Goal: Information Seeking & Learning: Learn about a topic

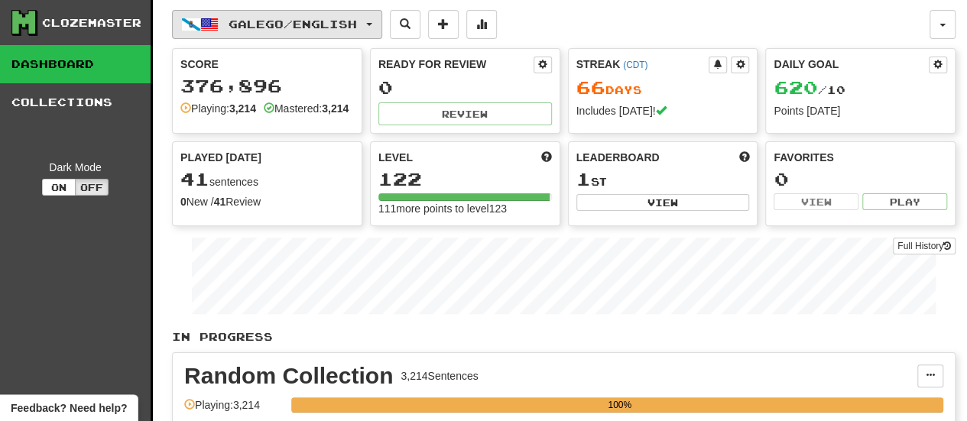
click at [336, 21] on span "Galego / English" at bounding box center [293, 24] width 128 height 13
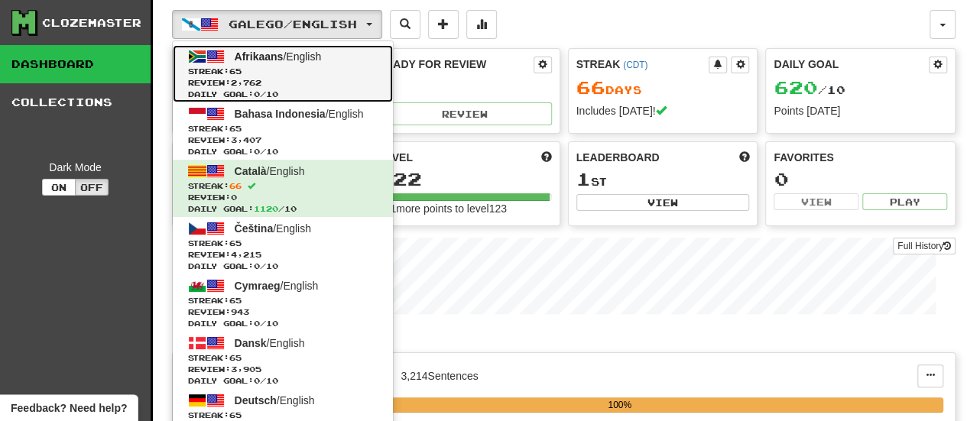
click at [343, 70] on span "Streak: 65" at bounding box center [283, 71] width 190 height 11
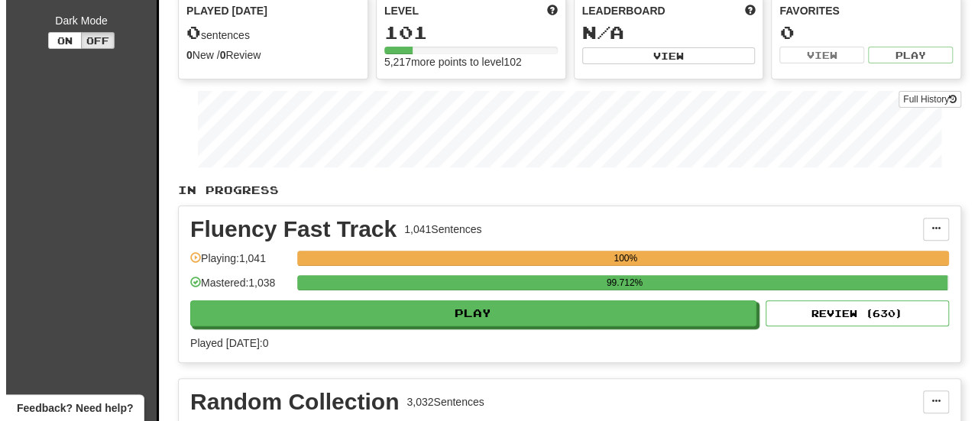
scroll to position [145, 0]
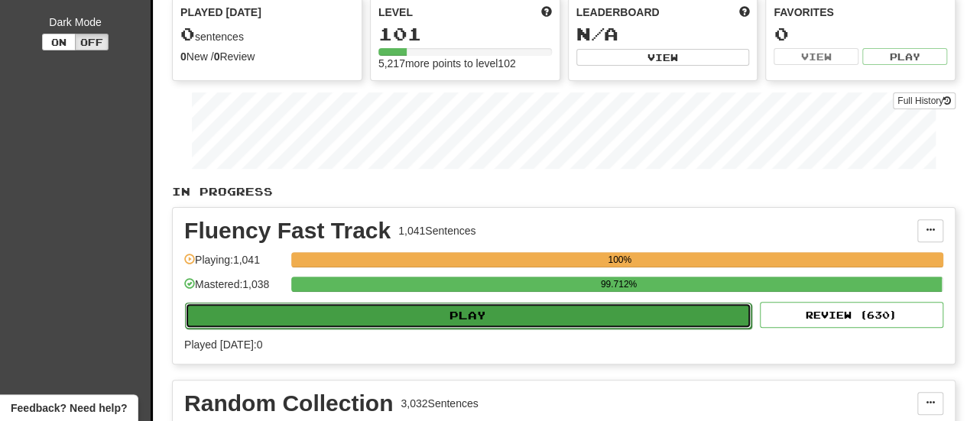
click at [471, 320] on button "Play" at bounding box center [468, 316] width 566 height 26
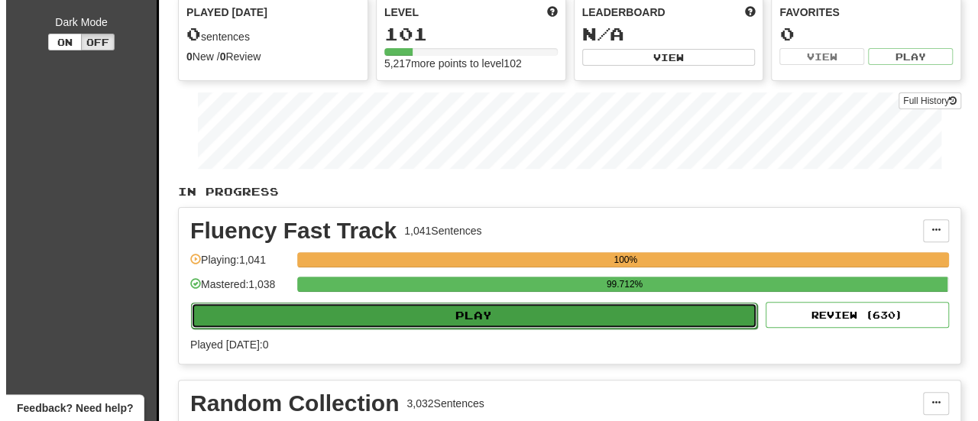
select select "**"
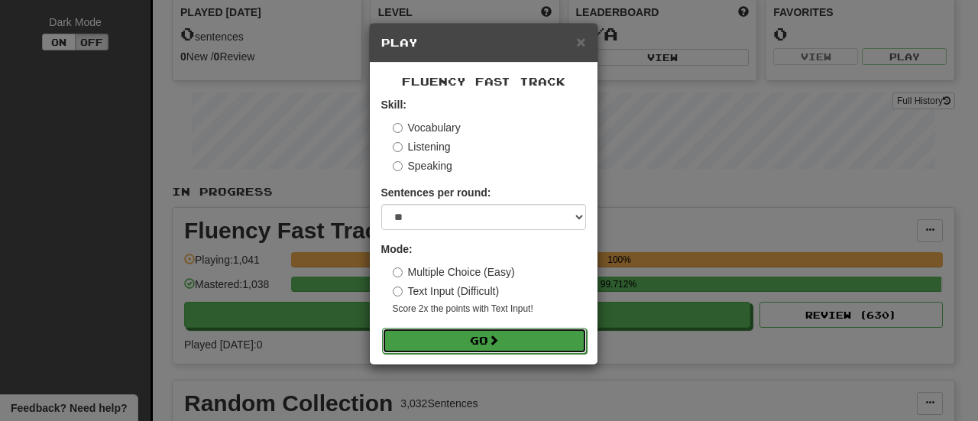
click at [496, 341] on span at bounding box center [493, 340] width 11 height 11
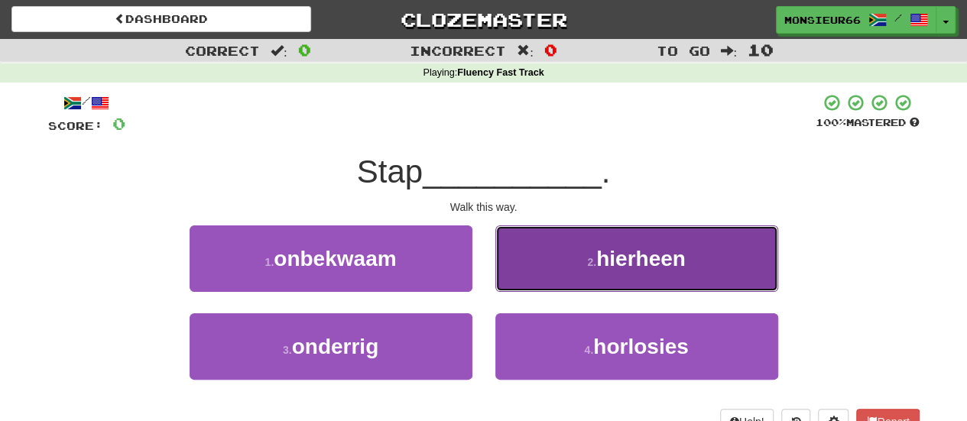
click at [536, 261] on button "2 . hierheen" at bounding box center [636, 259] width 283 height 67
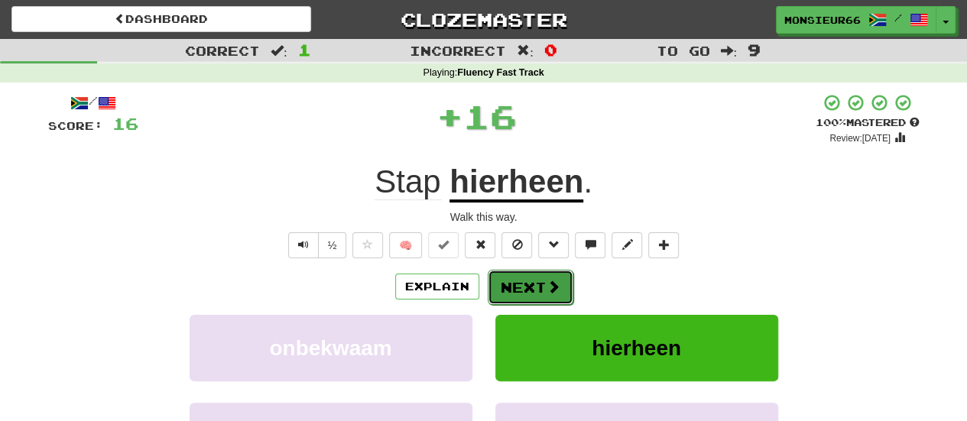
click at [534, 290] on button "Next" at bounding box center [531, 287] width 86 height 35
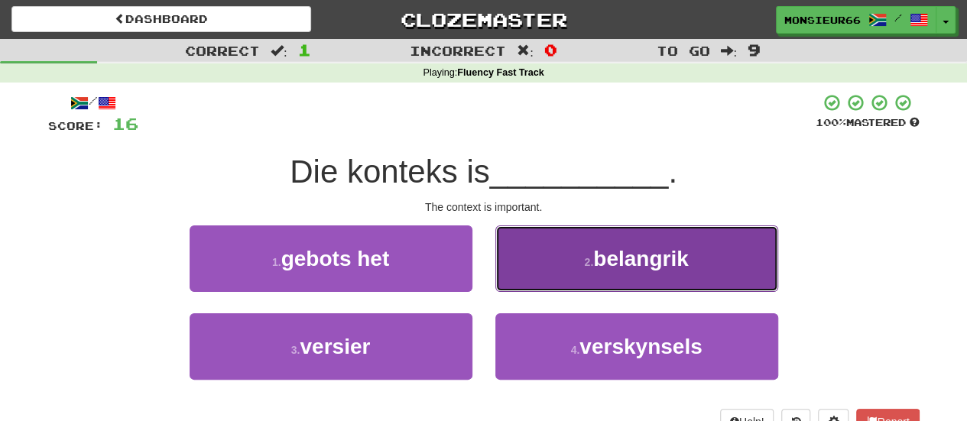
click at [558, 264] on button "2 . belangrik" at bounding box center [636, 259] width 283 height 67
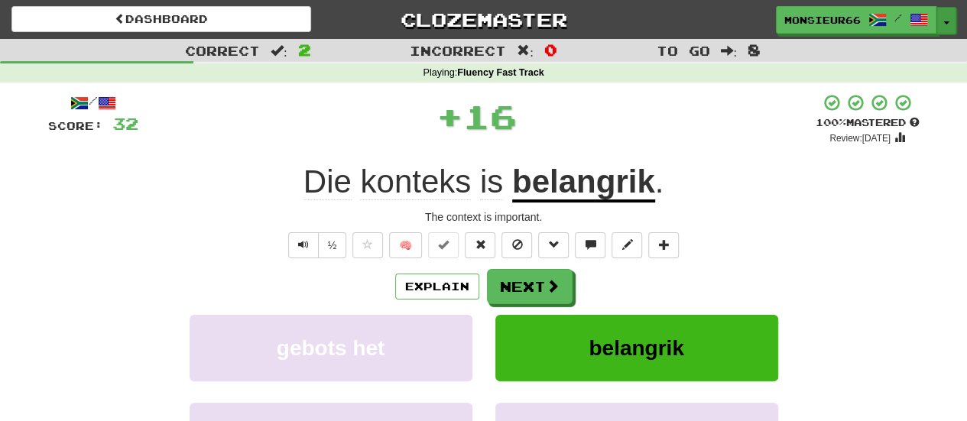
click at [946, 22] on span "button" at bounding box center [946, 22] width 6 height 3
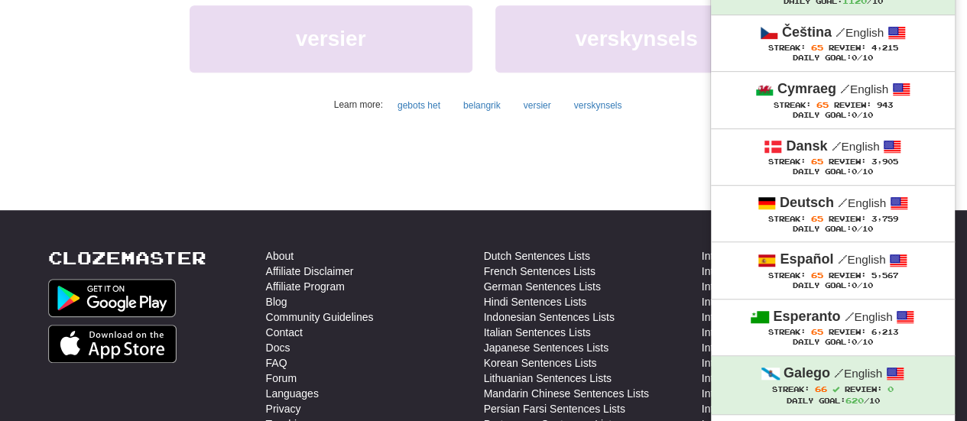
scroll to position [426, 0]
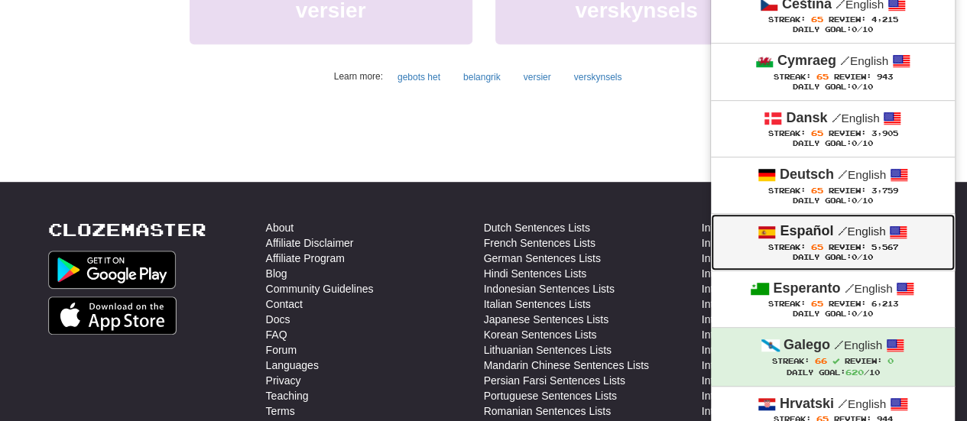
click at [737, 253] on div "Daily Goal: 0 /10" at bounding box center [832, 258] width 213 height 10
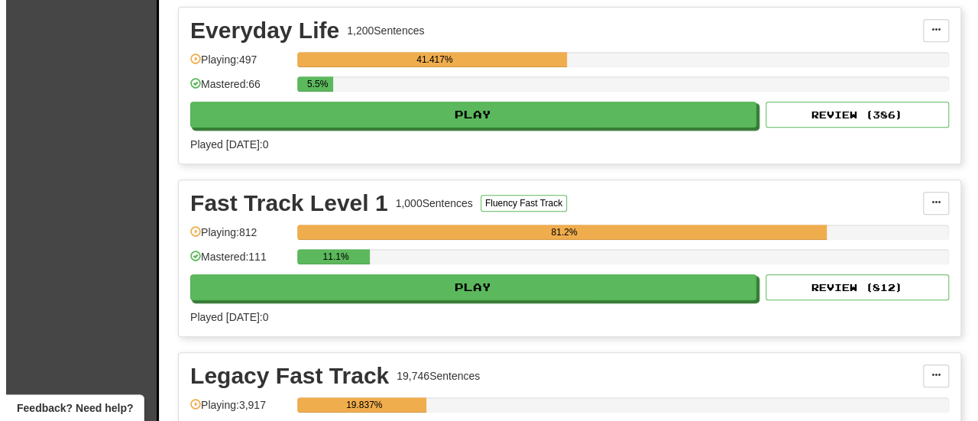
scroll to position [340, 0]
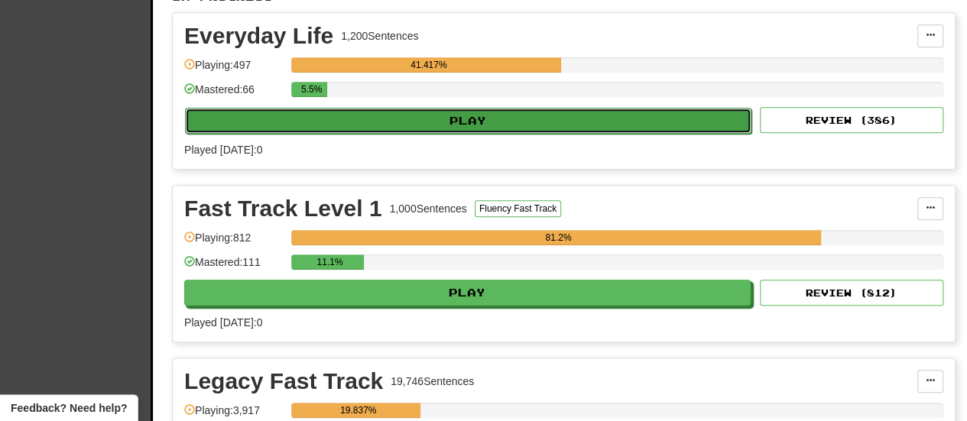
click at [463, 117] on button "Play" at bounding box center [468, 121] width 566 height 26
select select "**"
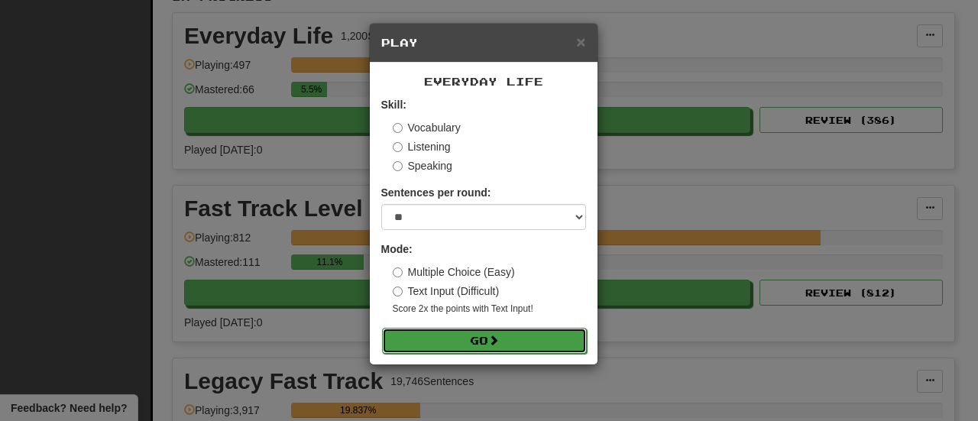
click at [446, 341] on button "Go" at bounding box center [484, 341] width 205 height 26
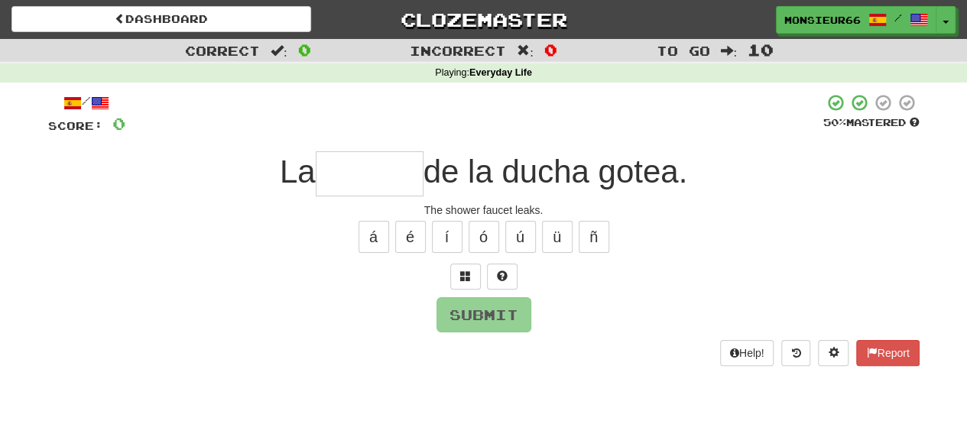
type input "*"
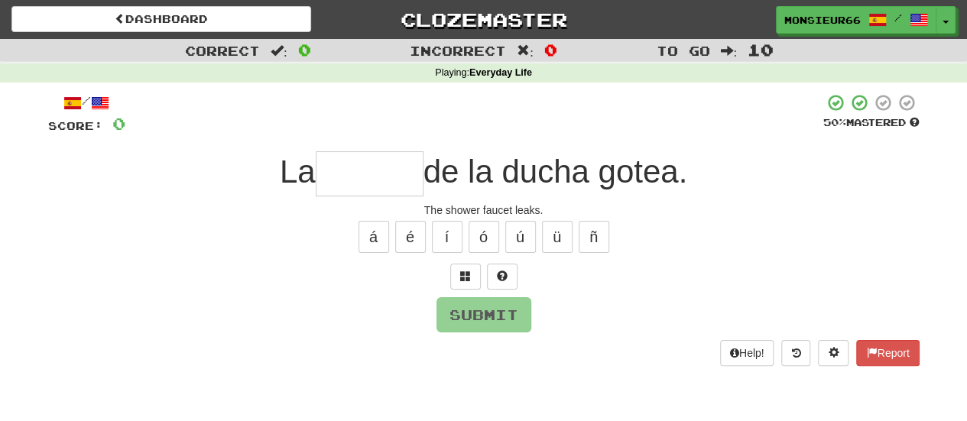
type input "*"
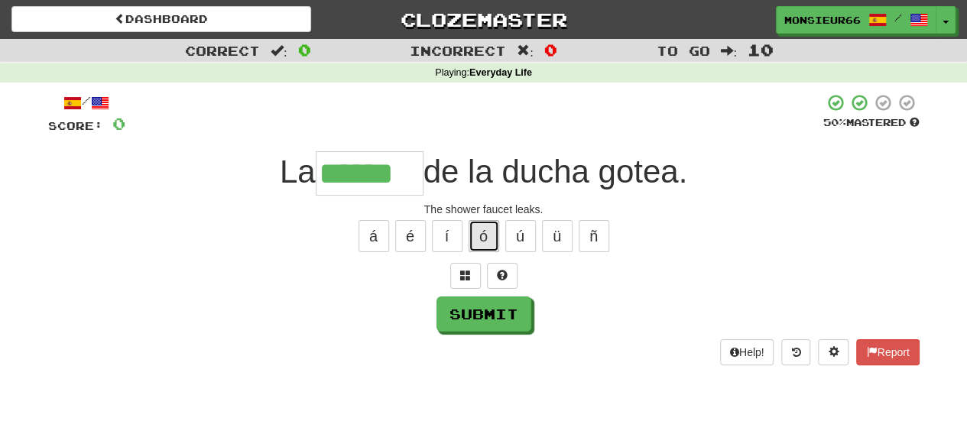
click at [488, 237] on button "ó" at bounding box center [484, 236] width 31 height 32
click at [371, 243] on button "á" at bounding box center [374, 236] width 31 height 32
click at [468, 271] on span at bounding box center [465, 275] width 11 height 11
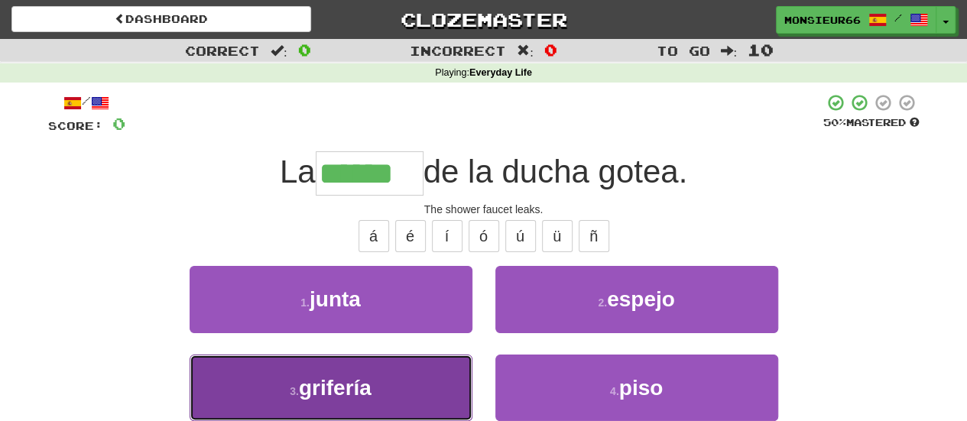
click at [409, 380] on button "3 . grifería" at bounding box center [331, 388] width 283 height 67
type input "********"
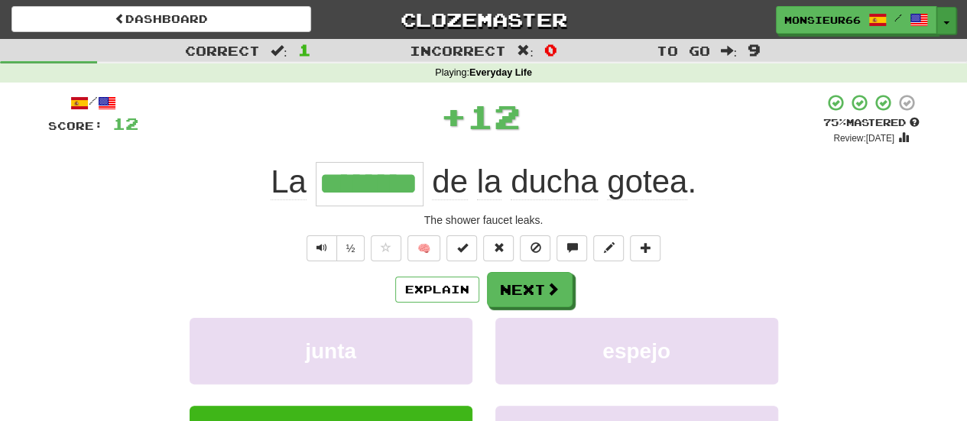
click at [949, 18] on button "Toggle Dropdown" at bounding box center [946, 21] width 20 height 28
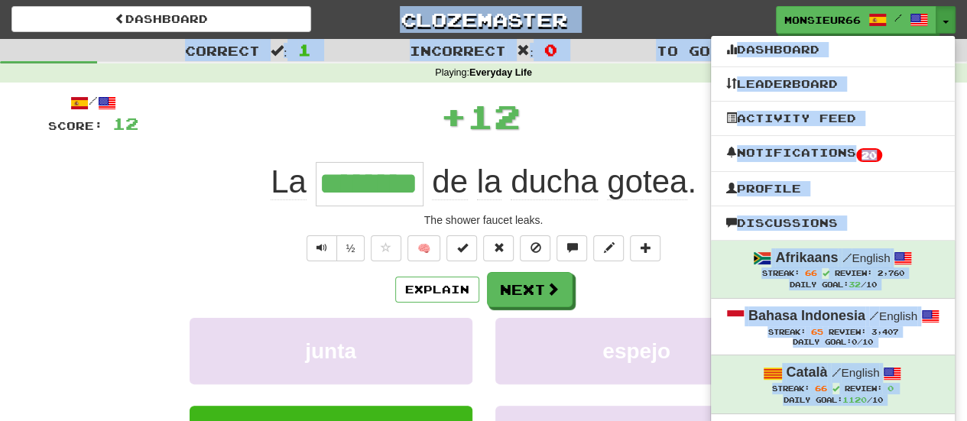
drag, startPoint x: 962, startPoint y: 37, endPoint x: 972, endPoint y: 51, distance: 17.6
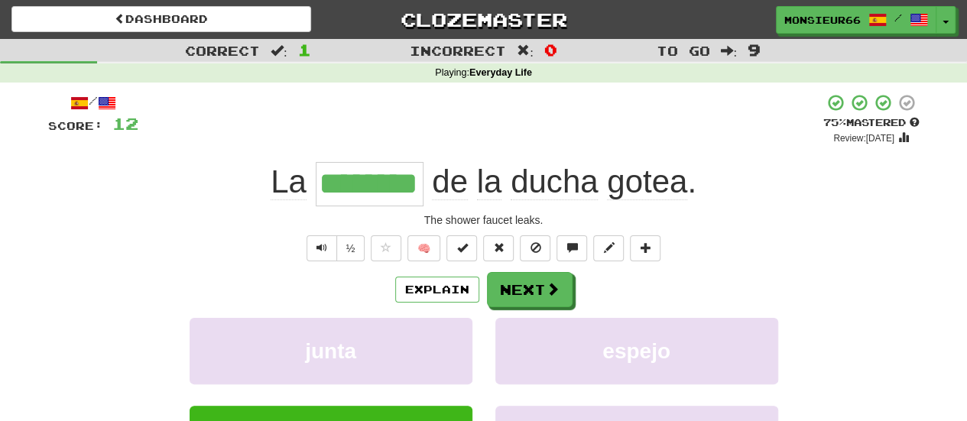
click at [748, 224] on div "The shower faucet leaks." at bounding box center [483, 220] width 871 height 15
click at [945, 28] on button "Toggle Dropdown" at bounding box center [946, 21] width 20 height 28
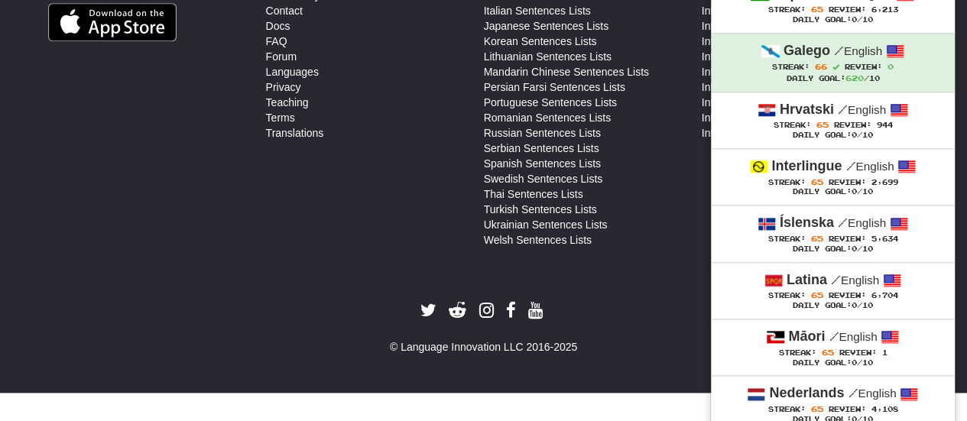
scroll to position [719, 0]
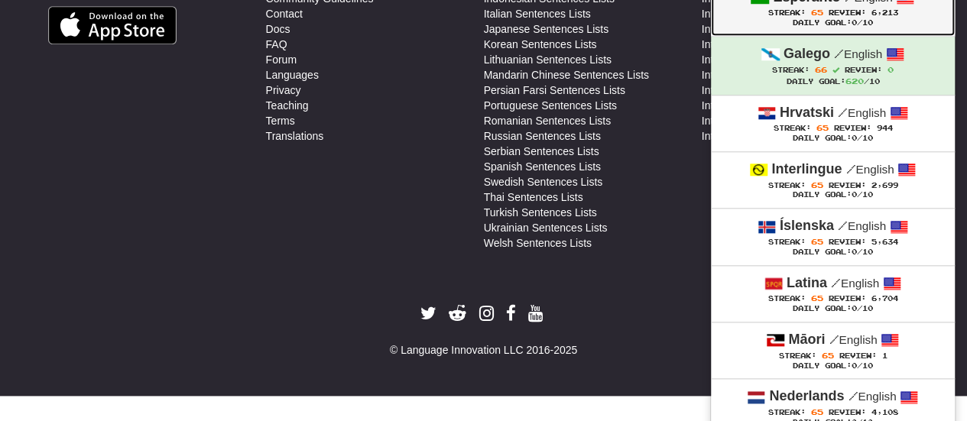
click at [842, 20] on div "Daily Goal: 0 /10" at bounding box center [832, 23] width 213 height 10
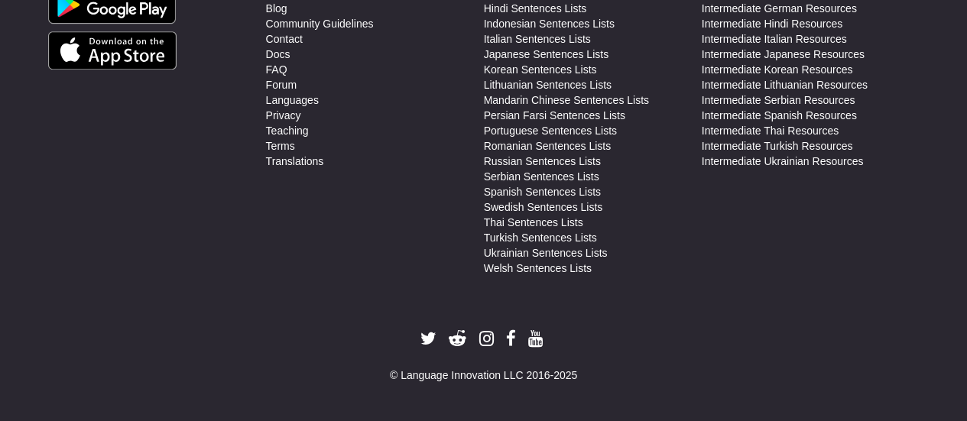
scroll to position [690, 0]
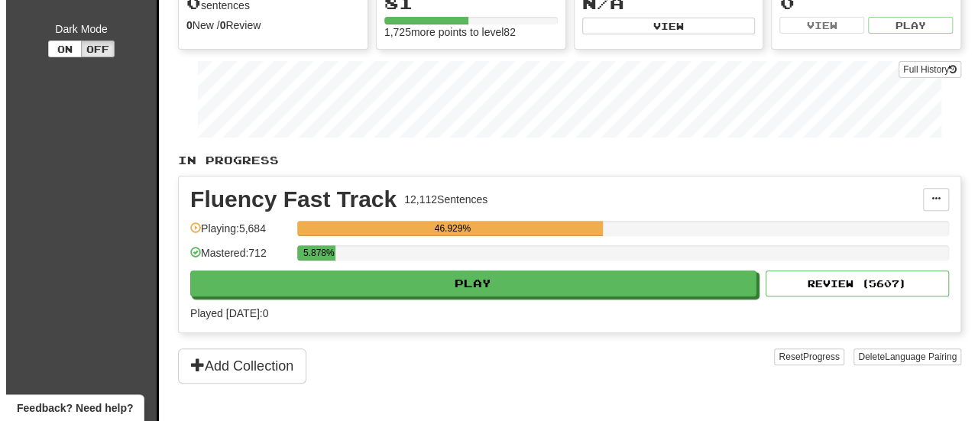
scroll to position [183, 0]
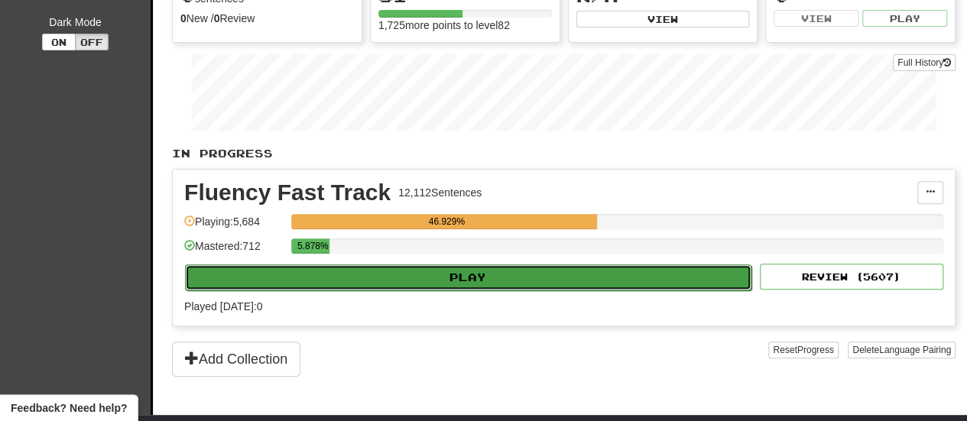
click at [595, 279] on button "Play" at bounding box center [468, 277] width 566 height 26
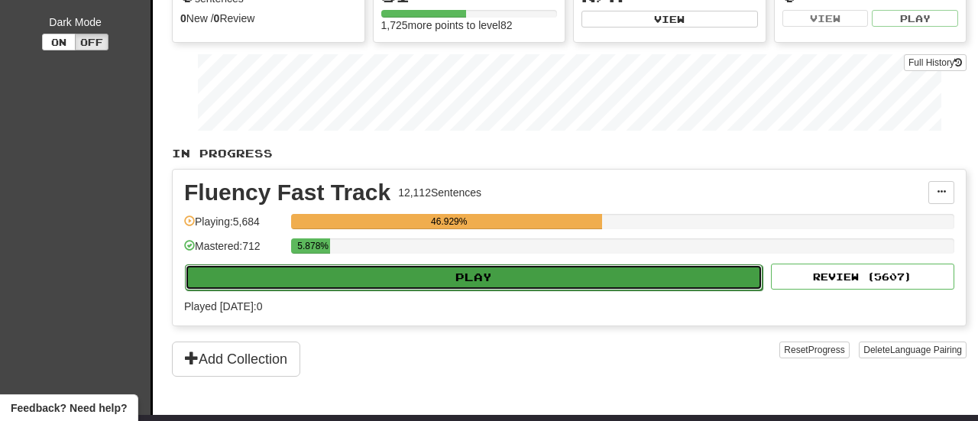
select select "**"
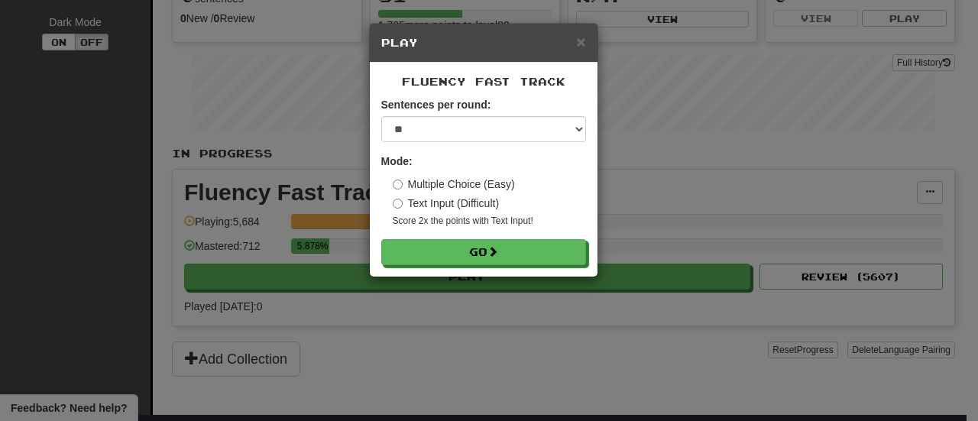
click at [471, 265] on div "Fluency Fast Track Sentences per round: * ** ** ** ** ** *** ******** Mode: Mul…" at bounding box center [484, 170] width 228 height 214
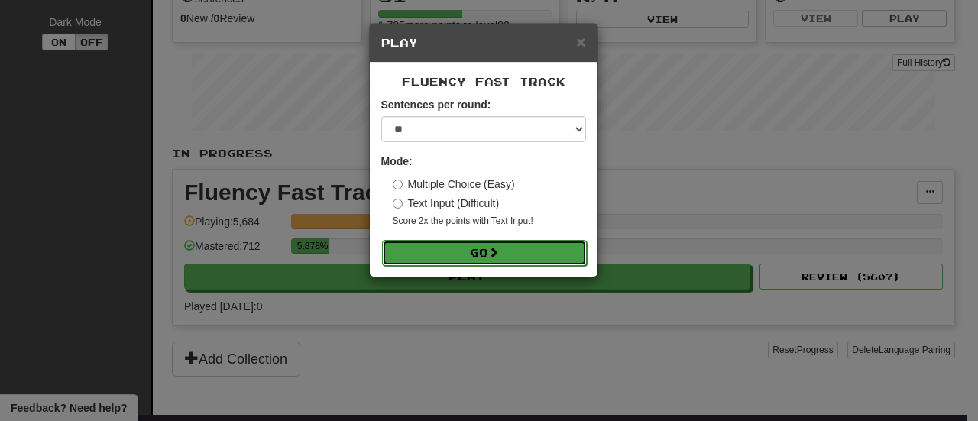
click at [469, 255] on button "Go" at bounding box center [484, 253] width 205 height 26
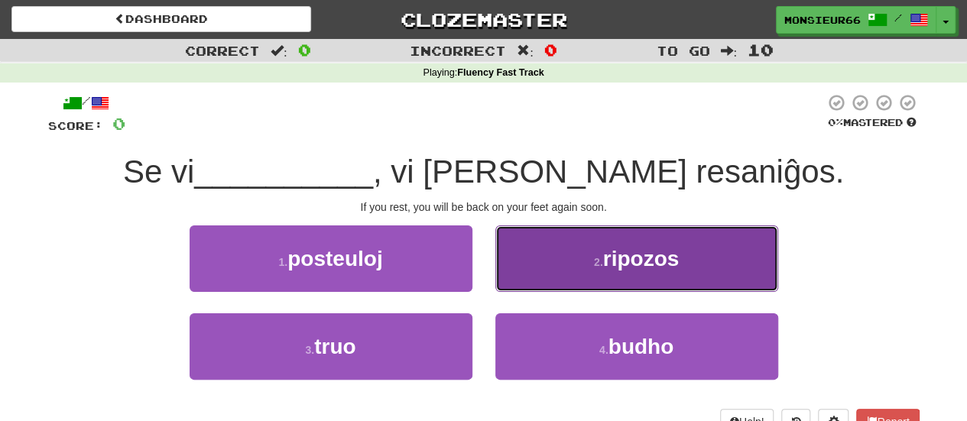
click at [615, 261] on span "ripozos" at bounding box center [641, 259] width 76 height 24
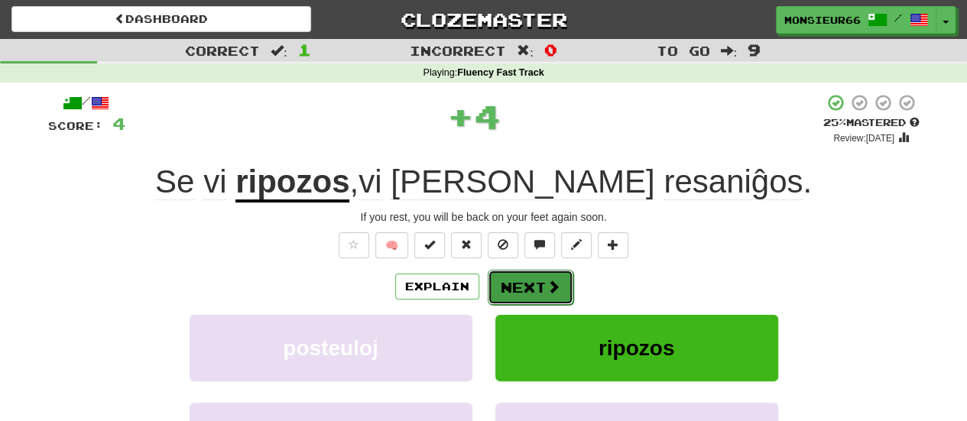
click at [524, 279] on button "Next" at bounding box center [531, 287] width 86 height 35
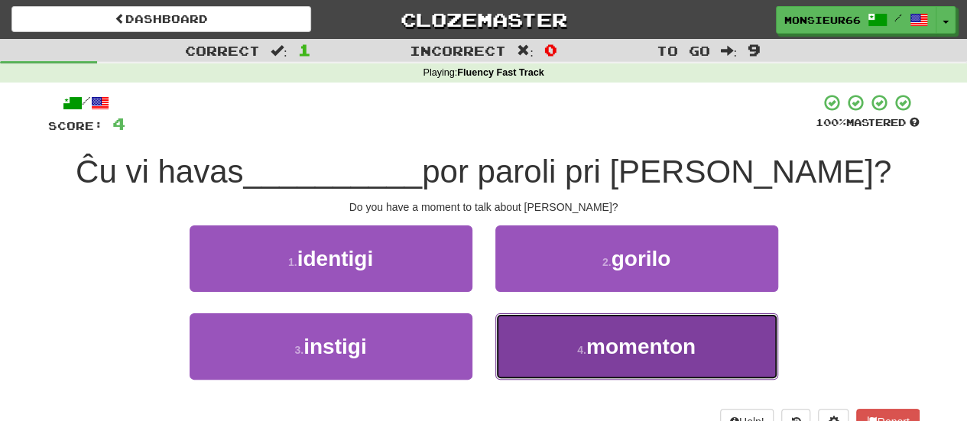
click at [576, 336] on button "4 . momenton" at bounding box center [636, 346] width 283 height 67
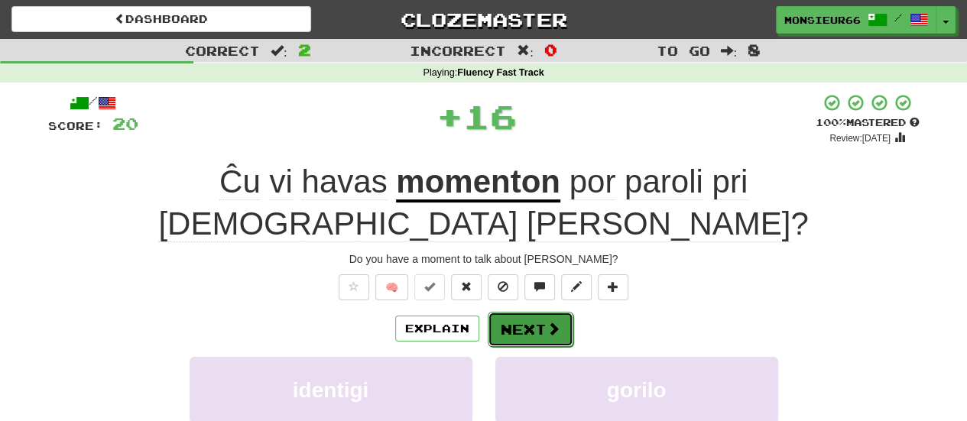
click at [550, 322] on span at bounding box center [554, 329] width 14 height 14
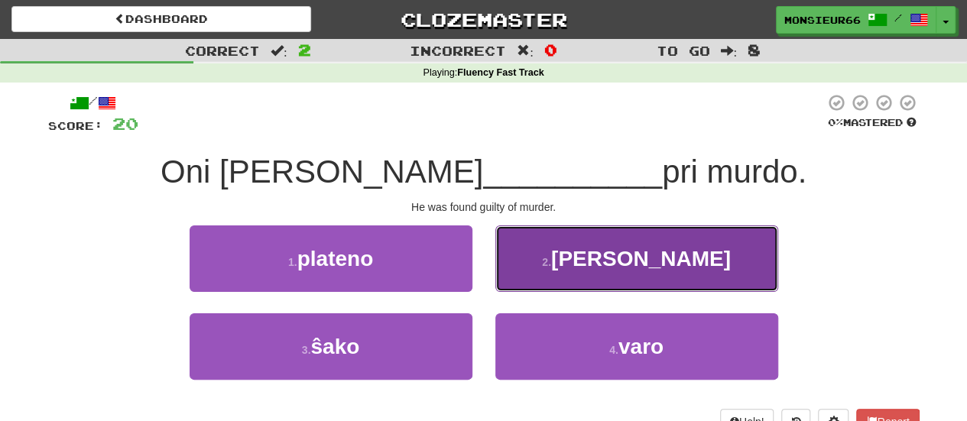
click at [547, 271] on button "2 . kulpa" at bounding box center [636, 259] width 283 height 67
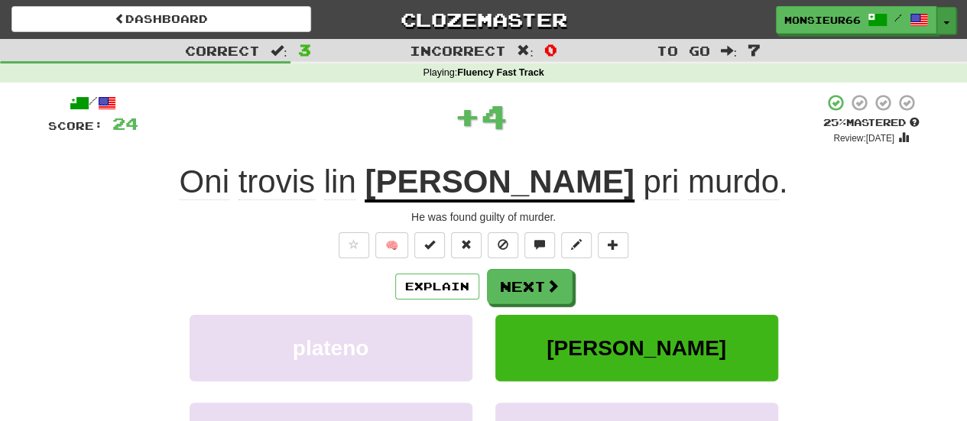
click at [941, 15] on button "Toggle Dropdown" at bounding box center [946, 21] width 20 height 28
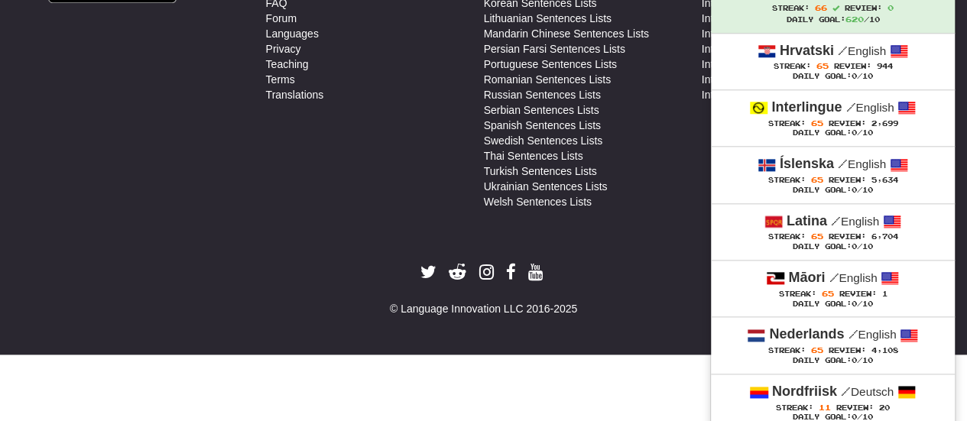
scroll to position [763, 0]
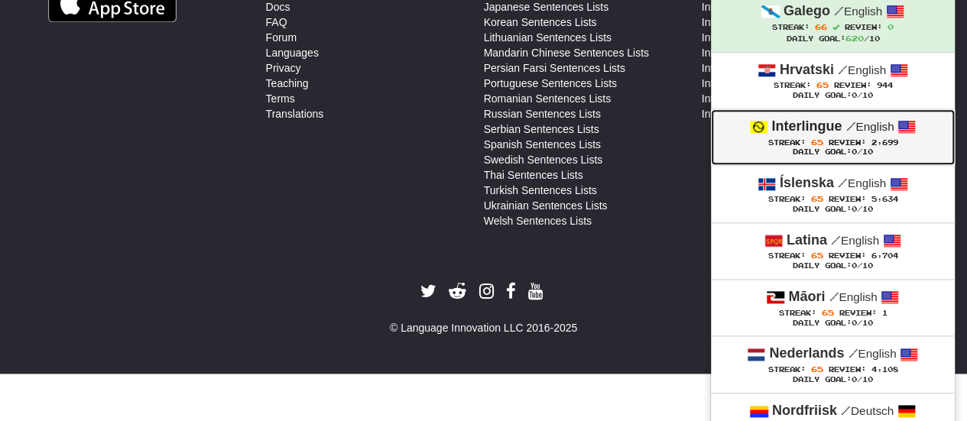
click at [795, 118] on strong "Interlingue" at bounding box center [806, 125] width 70 height 15
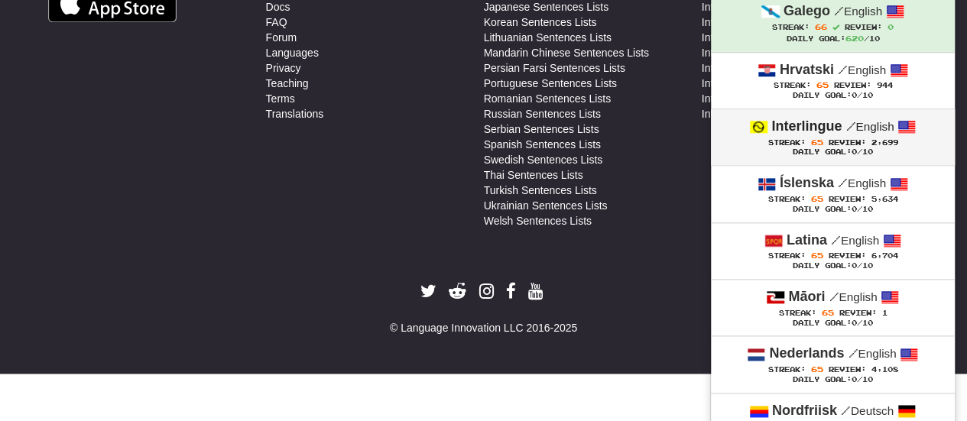
scroll to position [712, 0]
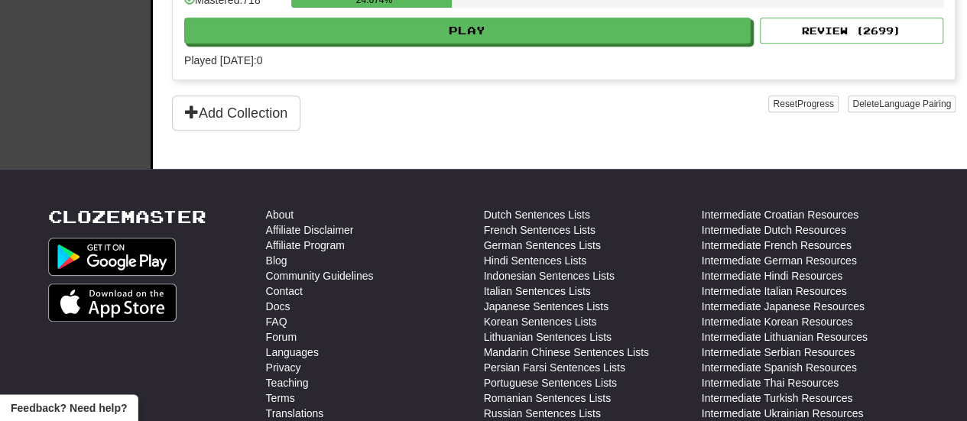
scroll to position [428, 0]
